Goal: Register for event/course: Register for event/course

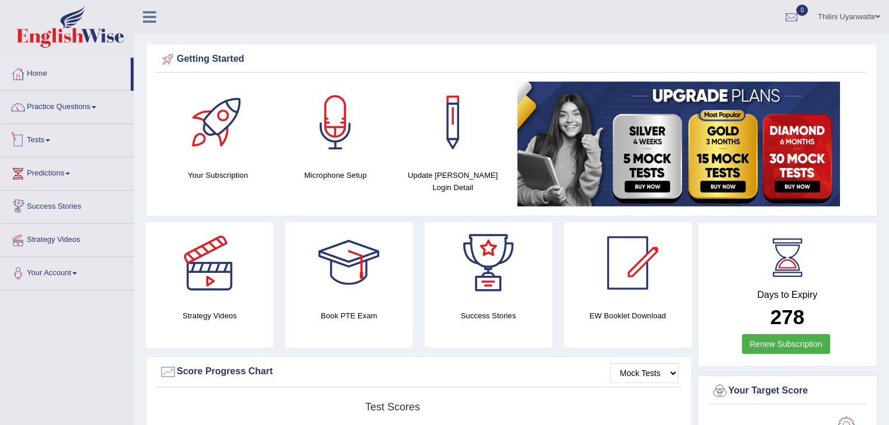
click at [47, 144] on link "Tests" at bounding box center [67, 138] width 133 height 29
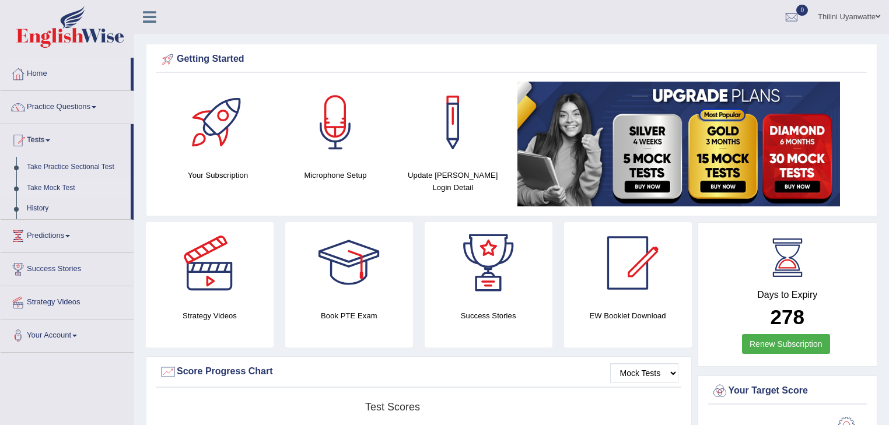
click at [37, 190] on link "Take Mock Test" at bounding box center [76, 188] width 109 height 21
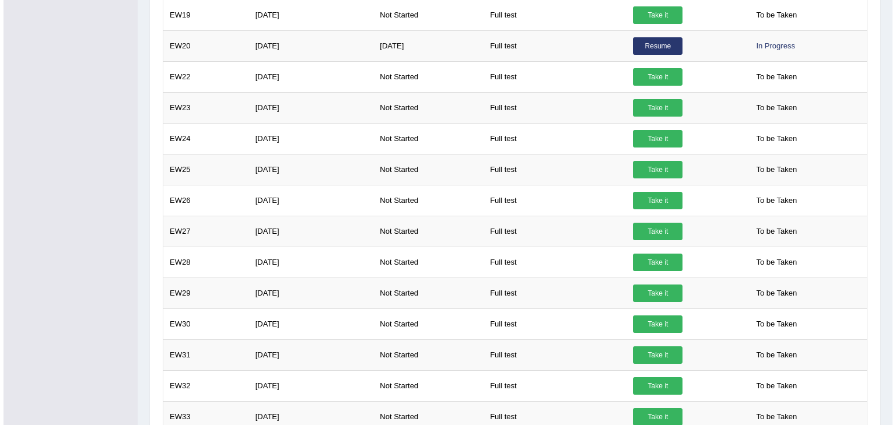
scroll to position [595, 0]
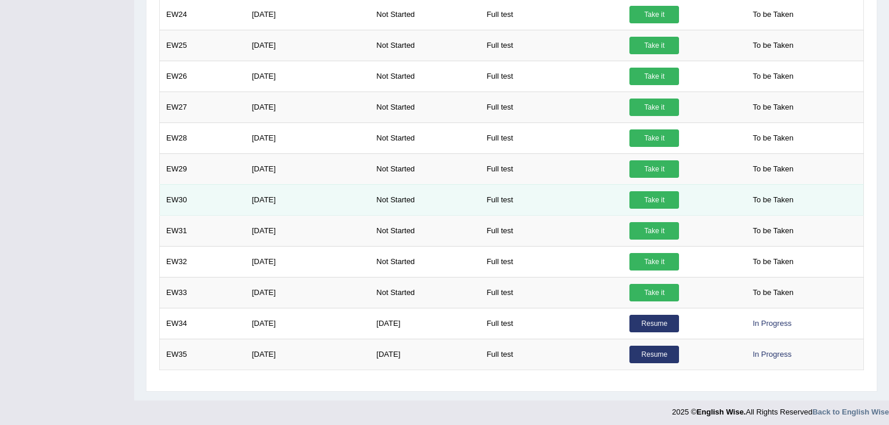
click at [648, 197] on link "Take it" at bounding box center [654, 199] width 50 height 17
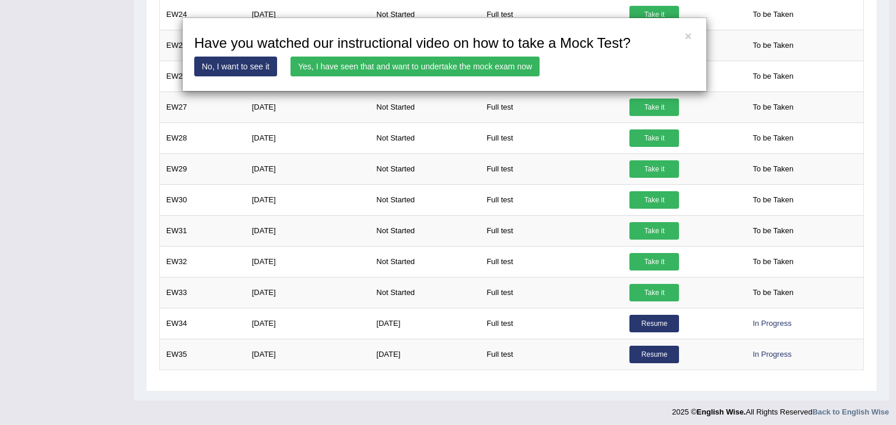
click at [365, 69] on link "Yes, I have seen that and want to undertake the mock exam now" at bounding box center [414, 67] width 249 height 20
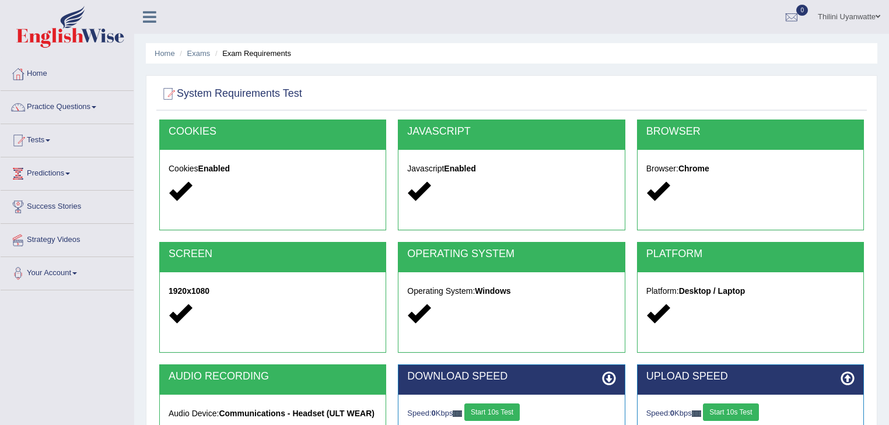
scroll to position [124, 0]
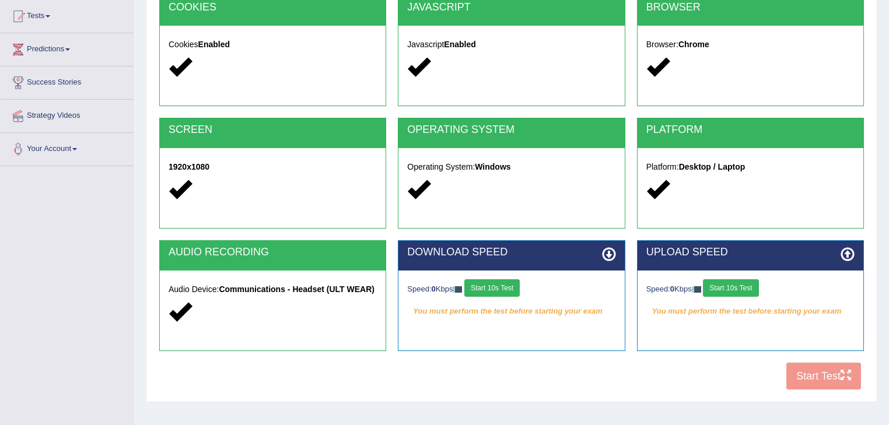
click at [487, 290] on button "Start 10s Test" at bounding box center [491, 287] width 55 height 17
click at [736, 286] on button "Start 10s Test" at bounding box center [730, 287] width 55 height 17
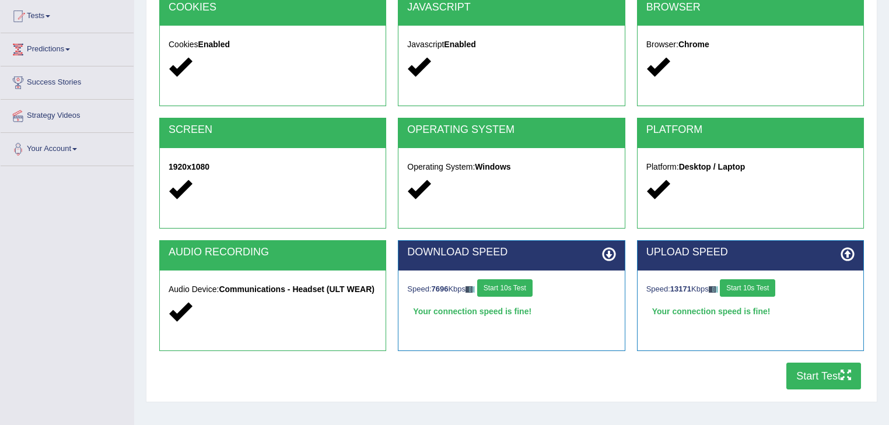
click at [822, 377] on button "Start Test" at bounding box center [823, 376] width 75 height 27
